Goal: Information Seeking & Learning: Find contact information

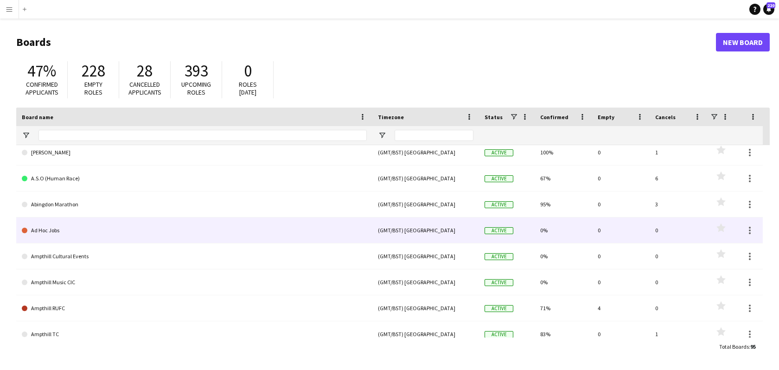
scroll to position [32, 0]
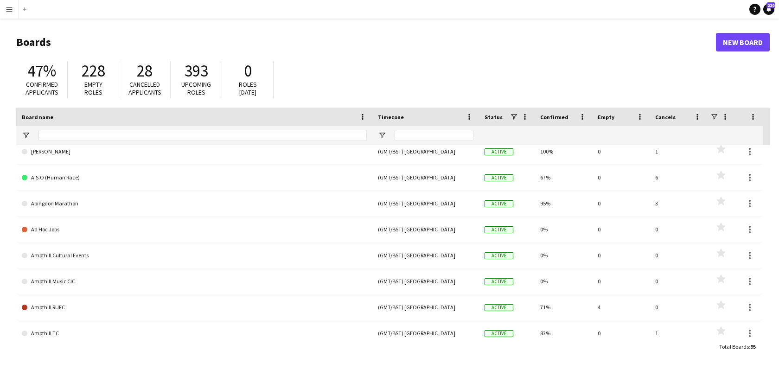
click at [10, 14] on button "Menu" at bounding box center [9, 9] width 19 height 19
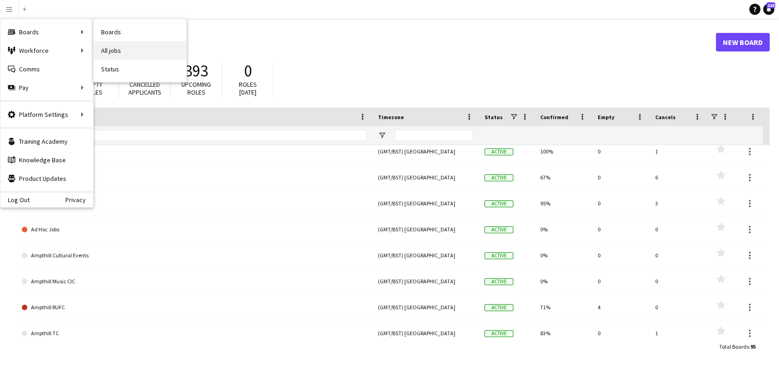
click at [124, 52] on link "All jobs" at bounding box center [140, 50] width 93 height 19
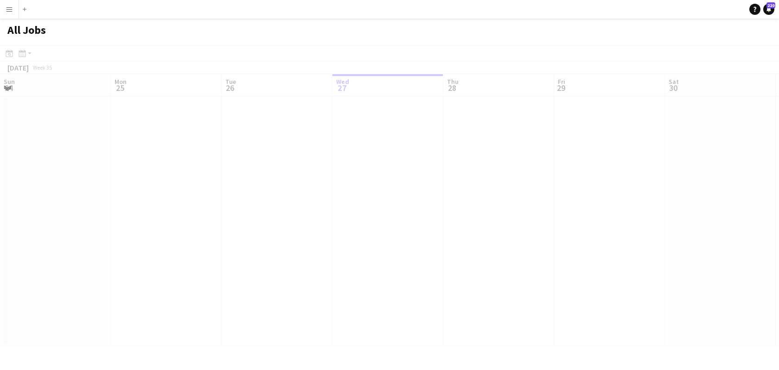
scroll to position [0, 222]
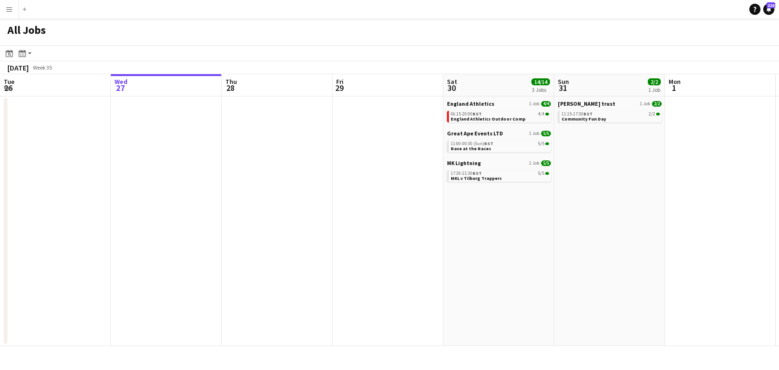
click at [44, 49] on app-toolbar "Date picker AUG 2025 AUG 2025 Monday M Tuesday T Wednesday W Thursday T Friday …" at bounding box center [389, 53] width 779 height 16
click at [23, 54] on icon "Month view / Day view" at bounding box center [22, 53] width 7 height 7
click at [53, 105] on link "Month view" at bounding box center [50, 103] width 51 height 8
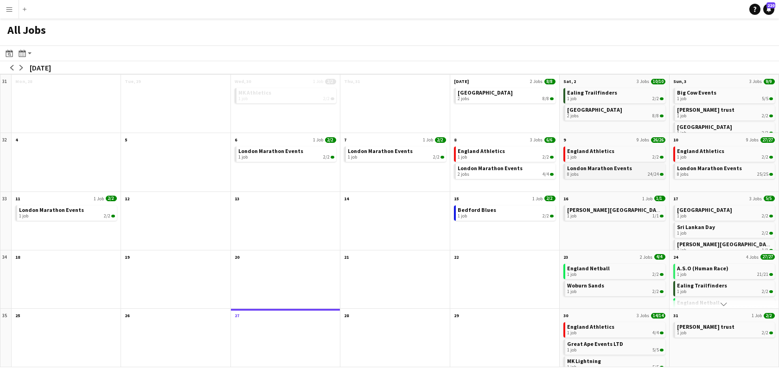
click at [598, 169] on span "London Marathon Events" at bounding box center [599, 168] width 65 height 7
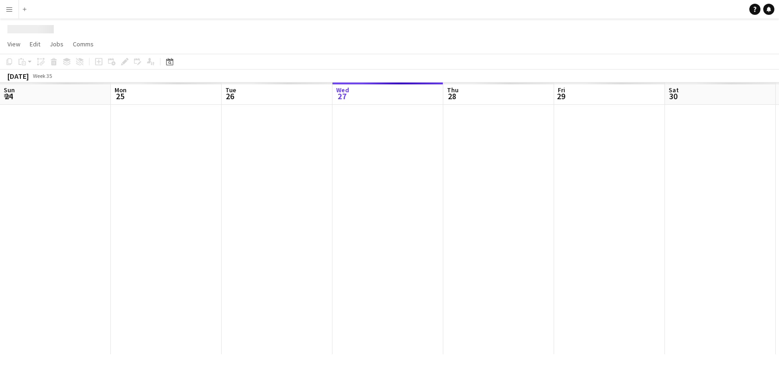
scroll to position [0, 222]
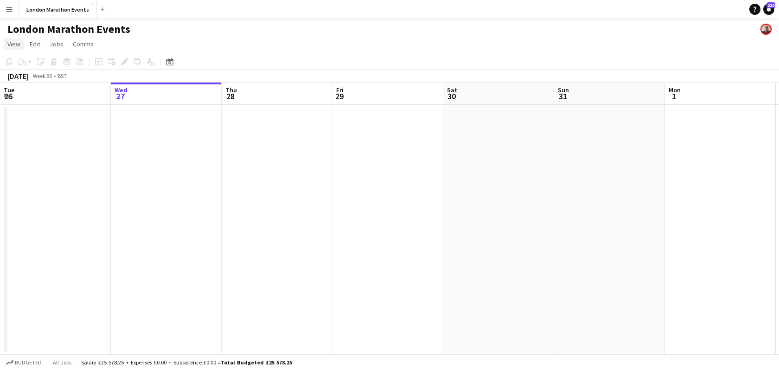
click at [18, 43] on span "View" at bounding box center [13, 44] width 13 height 8
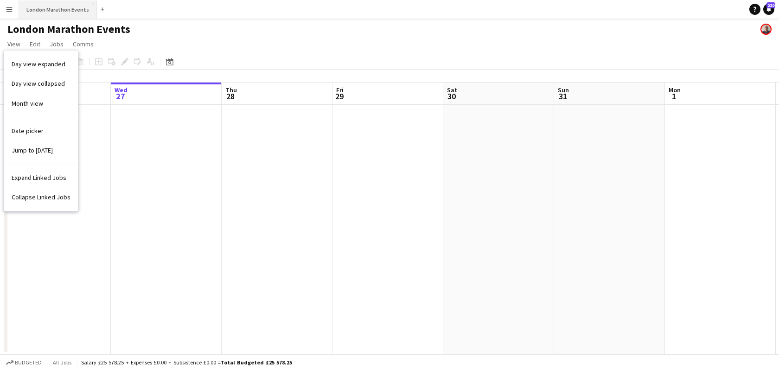
click at [49, 9] on button "London Marathon Events Close" at bounding box center [58, 9] width 78 height 18
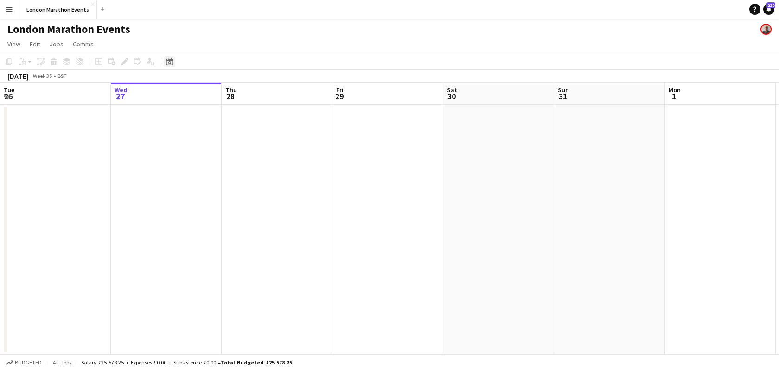
click at [170, 62] on icon "Date picker" at bounding box center [169, 61] width 7 height 7
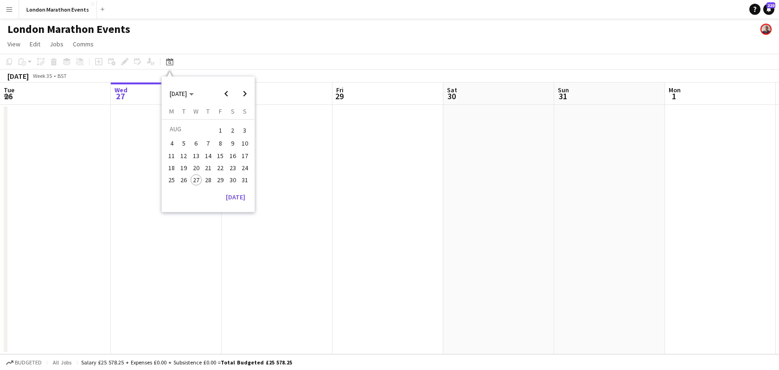
click at [231, 143] on span "9" at bounding box center [232, 143] width 11 height 11
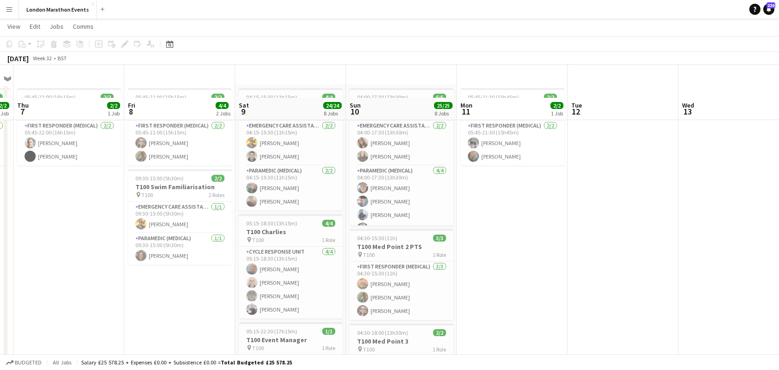
scroll to position [0, 0]
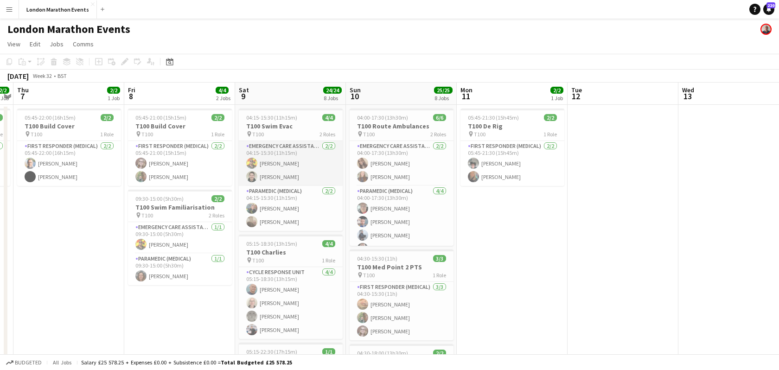
click at [281, 155] on app-card-role "Emergency Care Assistant (Medical) [DATE] 04:15-15:30 (11h15m) [PERSON_NAME] [P…" at bounding box center [291, 163] width 104 height 45
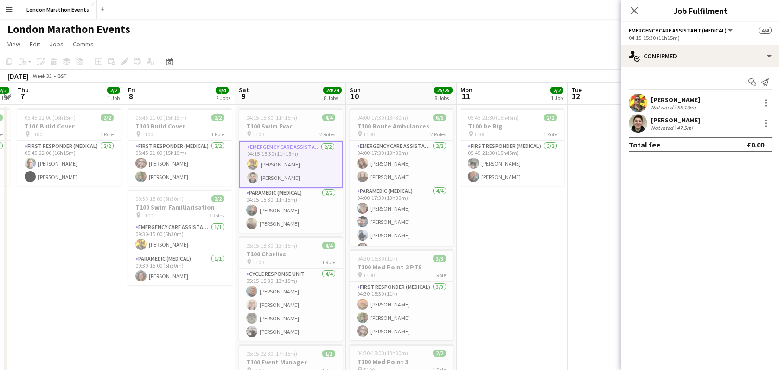
click at [663, 97] on div "[PERSON_NAME]" at bounding box center [675, 100] width 49 height 8
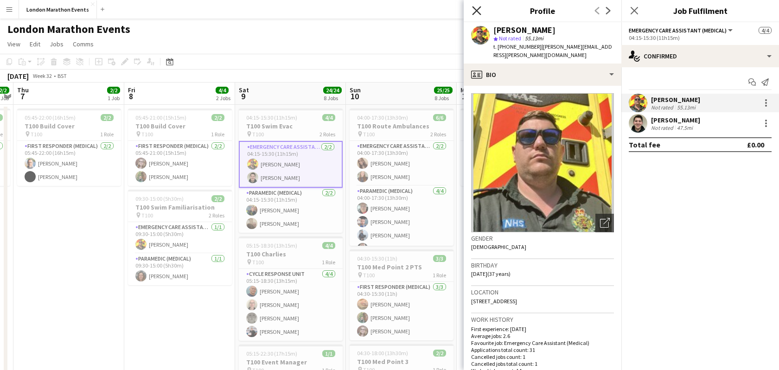
click at [477, 13] on icon "Close pop-in" at bounding box center [476, 10] width 9 height 9
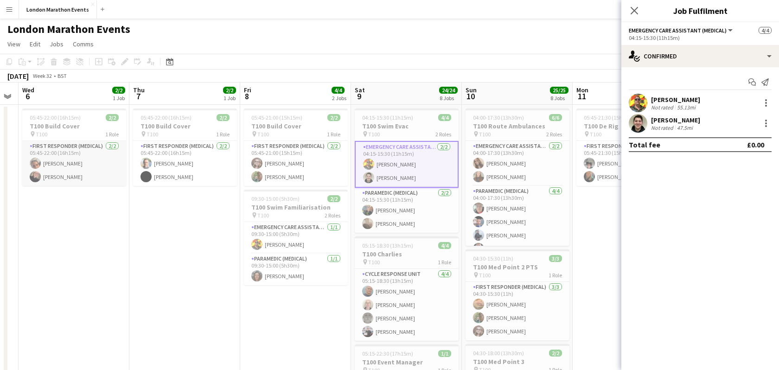
scroll to position [0, 202]
click at [61, 170] on app-card-role "First Responder (Medical) [DATE] 05:45-22:00 (16h15m) [PERSON_NAME] [PERSON_NAM…" at bounding box center [75, 163] width 104 height 45
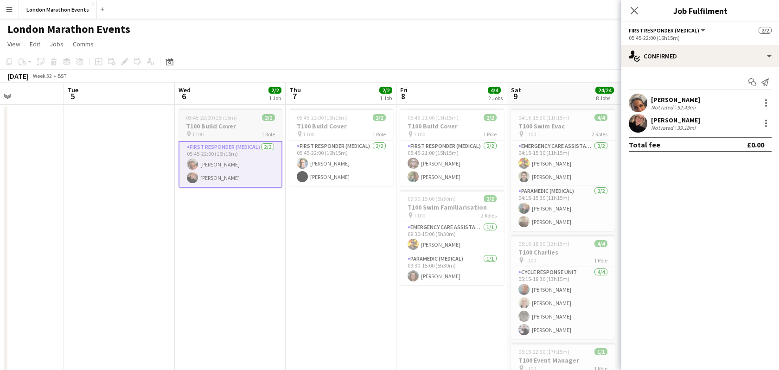
scroll to position [0, 341]
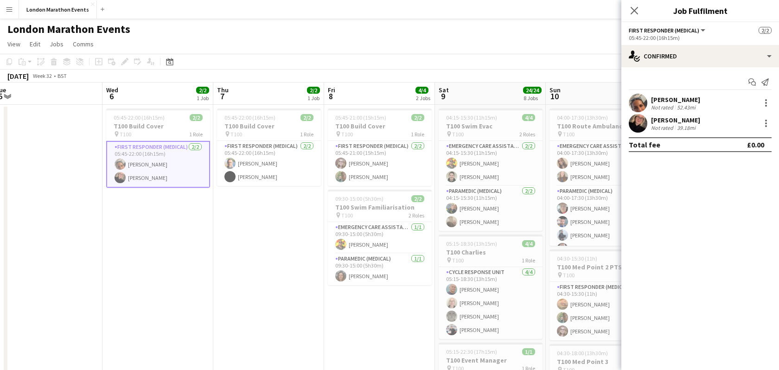
click at [637, 100] on app-user-avatar at bounding box center [638, 103] width 19 height 19
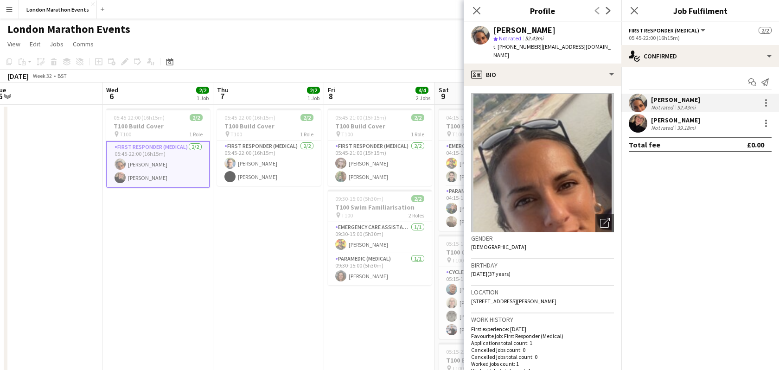
drag, startPoint x: 538, startPoint y: 48, endPoint x: 610, endPoint y: 55, distance: 72.2
click at [610, 55] on div "t. [PHONE_NUMBER] | [EMAIL_ADDRESS][DOMAIN_NAME]" at bounding box center [553, 51] width 121 height 17
copy span "[EMAIL_ADDRESS][DOMAIN_NAME]"
click at [662, 119] on div "[PERSON_NAME]" at bounding box center [675, 120] width 49 height 8
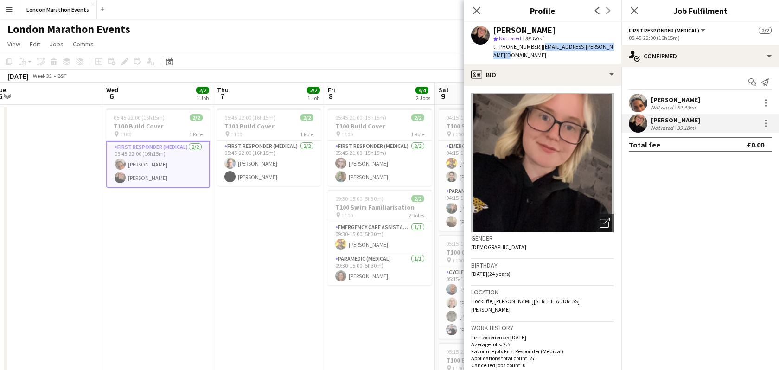
drag, startPoint x: 538, startPoint y: 47, endPoint x: 540, endPoint y: 56, distance: 9.6
click at [540, 56] on div "t. [PHONE_NUMBER] | [PERSON_NAME][EMAIL_ADDRESS][PERSON_NAME][DOMAIN_NAME]" at bounding box center [553, 51] width 121 height 17
click at [478, 11] on icon at bounding box center [476, 10] width 9 height 9
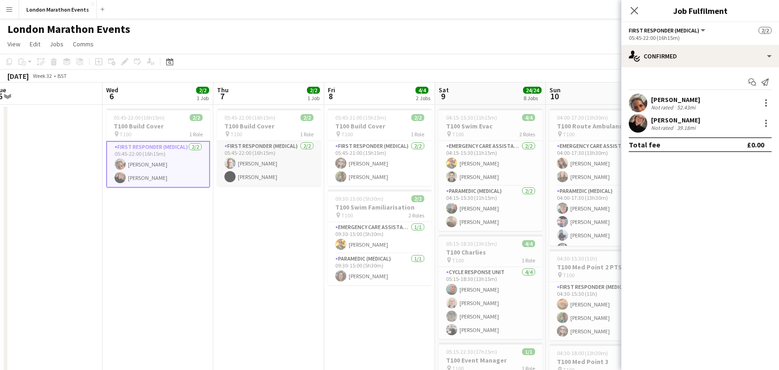
click at [256, 168] on app-card-role "First Responder (Medical) [DATE] 05:45-22:00 (16h15m) [PERSON_NAME] [PERSON_NAM…" at bounding box center [269, 163] width 104 height 45
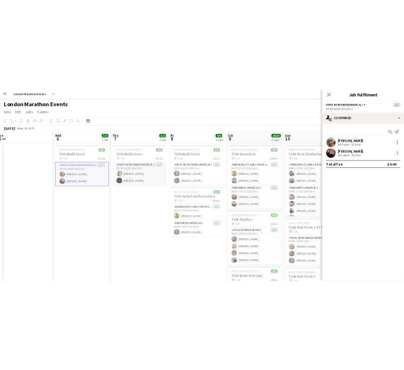
scroll to position [0, 340]
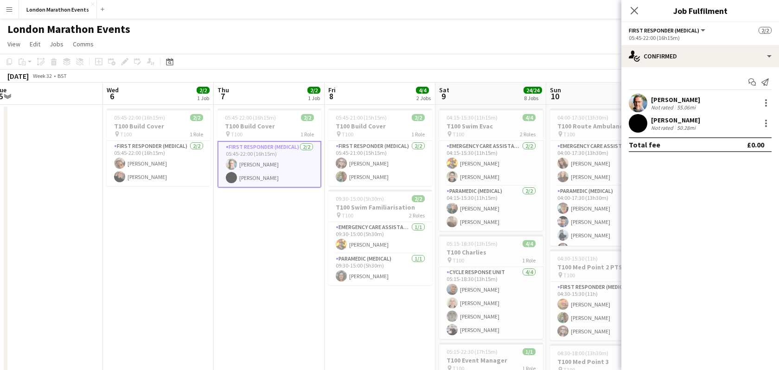
click at [664, 97] on div "[PERSON_NAME]" at bounding box center [675, 100] width 49 height 8
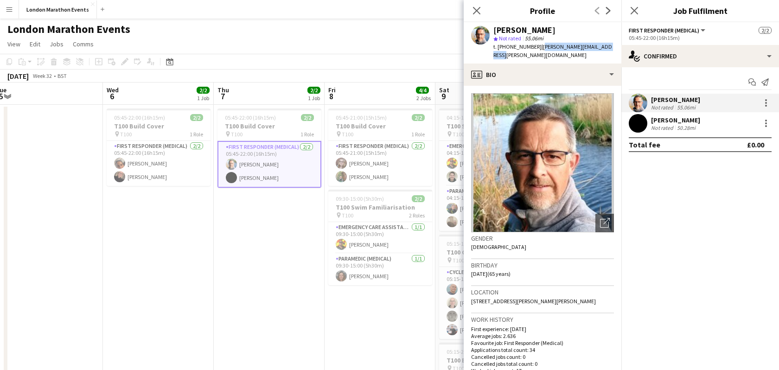
drag, startPoint x: 538, startPoint y: 48, endPoint x: 608, endPoint y: 48, distance: 69.6
click at [608, 48] on span "| [PERSON_NAME][EMAIL_ADDRESS][PERSON_NAME][DOMAIN_NAME]" at bounding box center [552, 50] width 119 height 15
copy span "[PERSON_NAME].[PERSON_NAME]@aams-amb.co.[PERSON_NAME]"
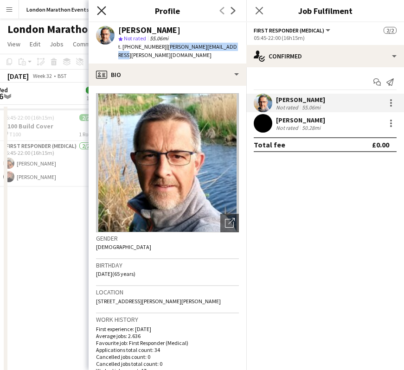
click at [101, 8] on icon "Close pop-in" at bounding box center [101, 10] width 9 height 9
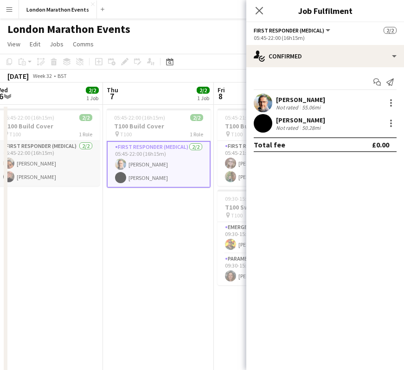
click at [70, 156] on app-card-role "First Responder (Medical) [DATE] 05:45-22:00 (16h15m) [PERSON_NAME] [PERSON_NAM…" at bounding box center [48, 163] width 104 height 45
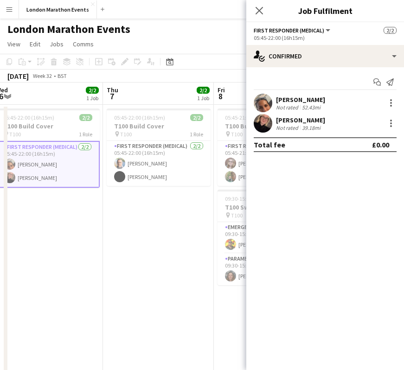
click at [309, 125] on div "39.18mi" at bounding box center [311, 127] width 22 height 7
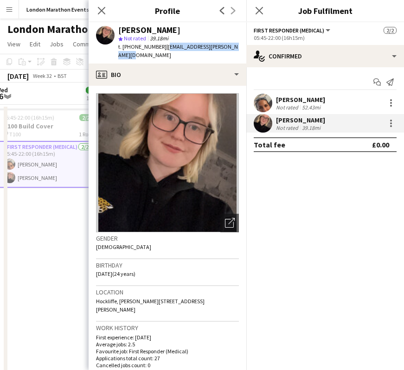
drag, startPoint x: 163, startPoint y: 47, endPoint x: 182, endPoint y: 56, distance: 21.2
click at [182, 56] on div "t. [PHONE_NUMBER] | [PERSON_NAME][EMAIL_ADDRESS][PERSON_NAME][DOMAIN_NAME]" at bounding box center [178, 51] width 121 height 17
copy span "[EMAIL_ADDRESS][PERSON_NAME][DOMAIN_NAME]"
click at [100, 12] on icon at bounding box center [101, 10] width 9 height 9
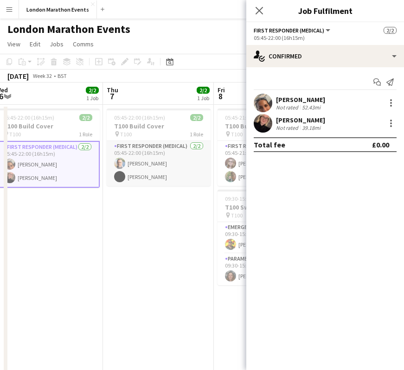
click at [153, 152] on app-card-role "First Responder (Medical) [DATE] 05:45-22:00 (16h15m) [PERSON_NAME] [PERSON_NAM…" at bounding box center [159, 163] width 104 height 45
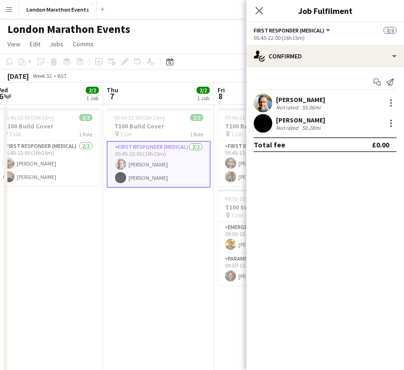
click at [296, 118] on div "[PERSON_NAME]" at bounding box center [300, 120] width 49 height 8
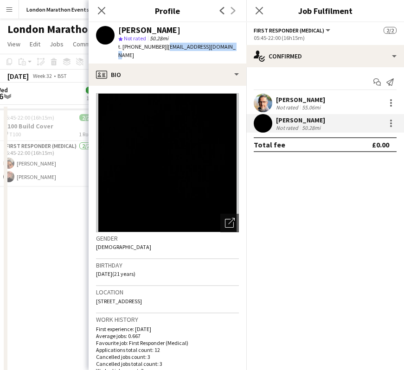
drag, startPoint x: 165, startPoint y: 47, endPoint x: 222, endPoint y: 46, distance: 56.6
click at [222, 46] on span "| [EMAIL_ADDRESS][DOMAIN_NAME]" at bounding box center [176, 50] width 117 height 15
copy span "[EMAIL_ADDRESS][DOMAIN_NAME]"
click at [99, 13] on icon at bounding box center [101, 10] width 9 height 9
